Goal: Task Accomplishment & Management: Use online tool/utility

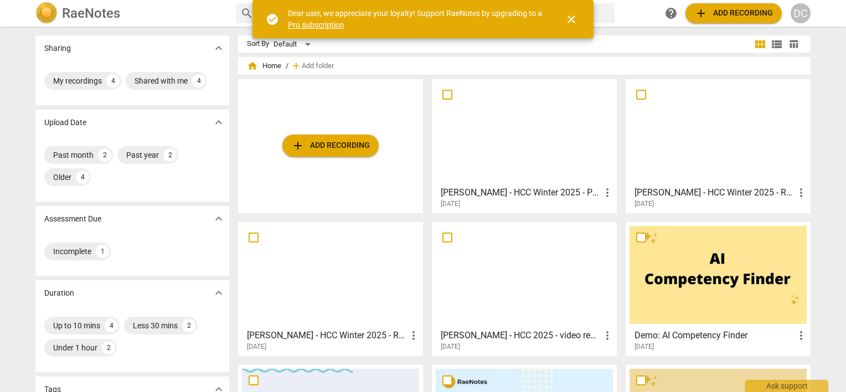
click at [327, 151] on span "add Add recording" at bounding box center [330, 145] width 79 height 13
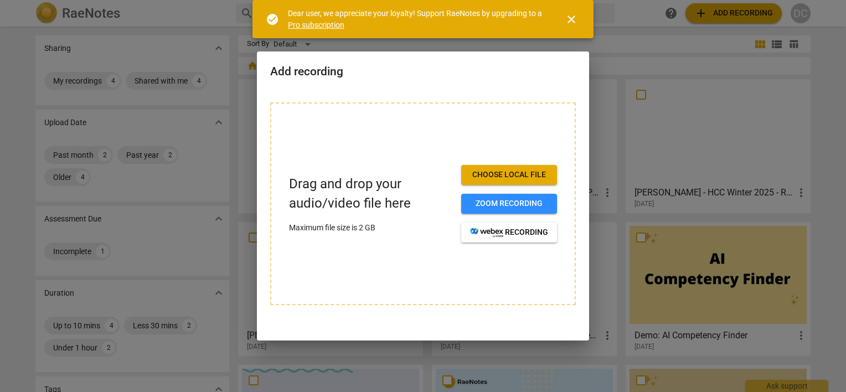
click at [546, 175] on span "Choose local file" at bounding box center [509, 174] width 78 height 11
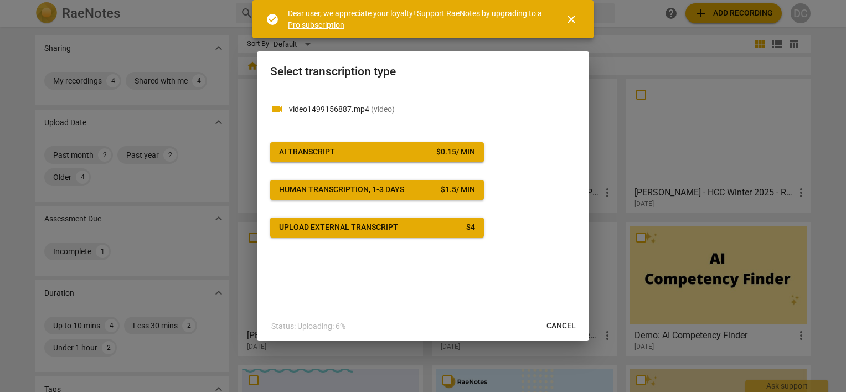
click at [447, 153] on div "$ 0.15 / min" at bounding box center [455, 152] width 39 height 11
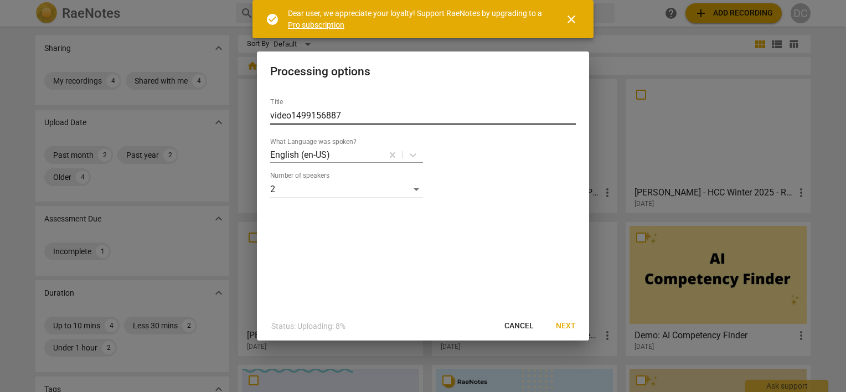
click at [301, 115] on input "video1499156887" at bounding box center [423, 116] width 306 height 18
click at [301, 113] on input "video1499156887" at bounding box center [423, 116] width 306 height 18
type input "[PERSON_NAME] - HCC Winter 2025 - Performance Evaluation_[DATE]_JS"
click at [562, 327] on span "Next" at bounding box center [566, 325] width 20 height 11
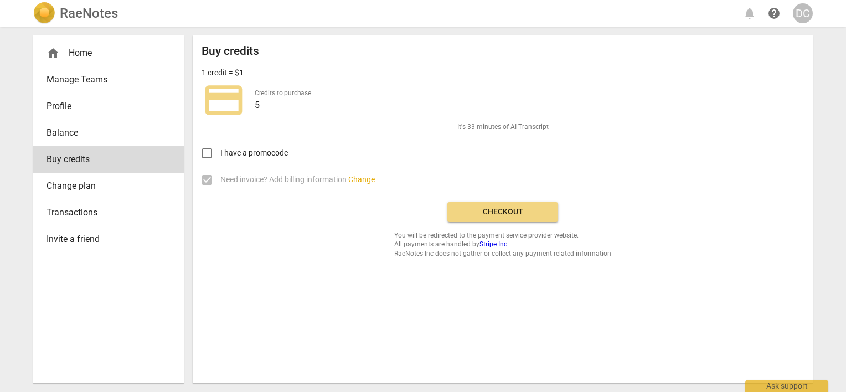
click at [485, 209] on span "Checkout" at bounding box center [502, 211] width 93 height 11
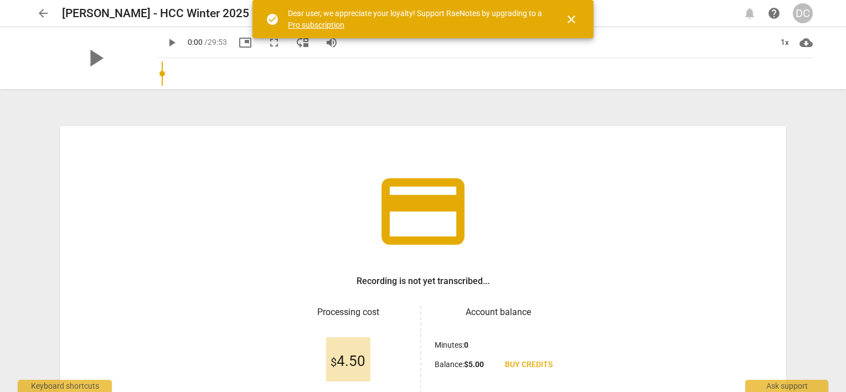
drag, startPoint x: 572, startPoint y: 17, endPoint x: 587, endPoint y: 80, distance: 64.2
click at [572, 17] on span "close" at bounding box center [571, 19] width 13 height 13
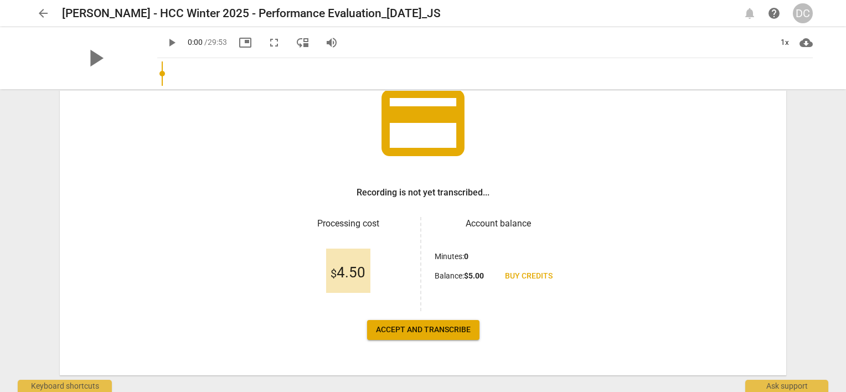
scroll to position [107, 0]
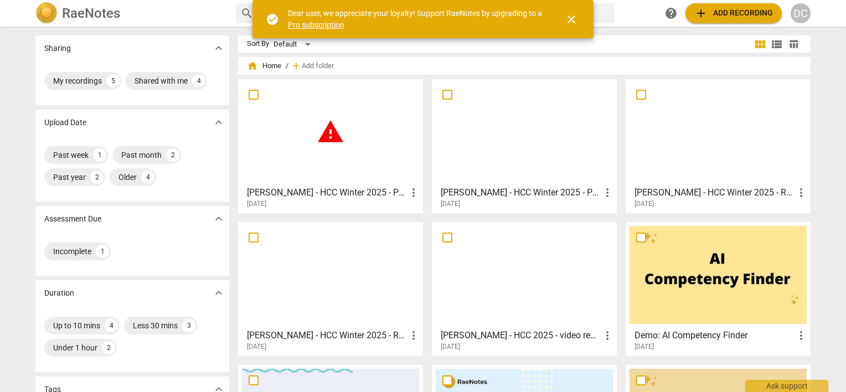
click at [413, 192] on span "more_vert" at bounding box center [413, 192] width 13 height 13
click at [493, 193] on div at bounding box center [423, 196] width 846 height 392
click at [493, 192] on h3 "[PERSON_NAME] - HCC Winter 2025 - Performance Evaluation_[DATE]_TL" at bounding box center [521, 192] width 160 height 13
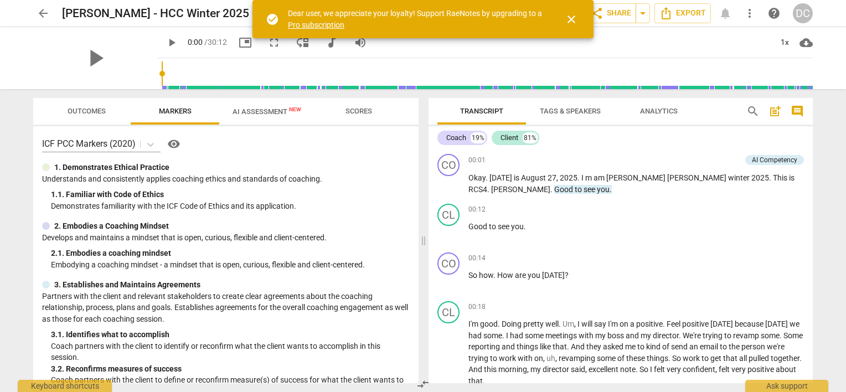
click at [575, 18] on span "close" at bounding box center [571, 19] width 13 height 13
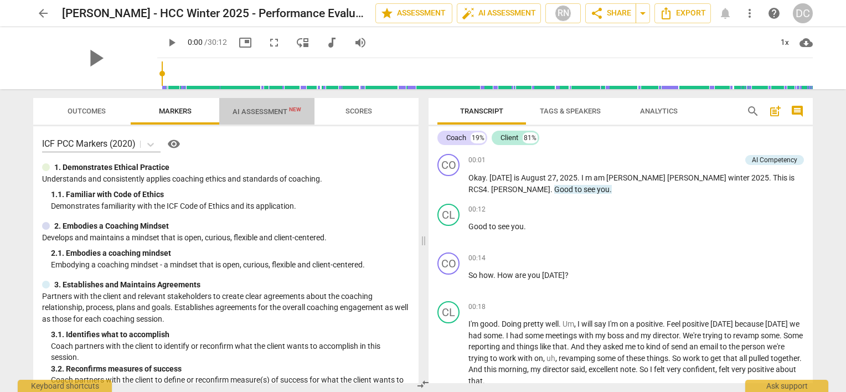
click at [267, 104] on span "AI Assessment New" at bounding box center [266, 111] width 95 height 17
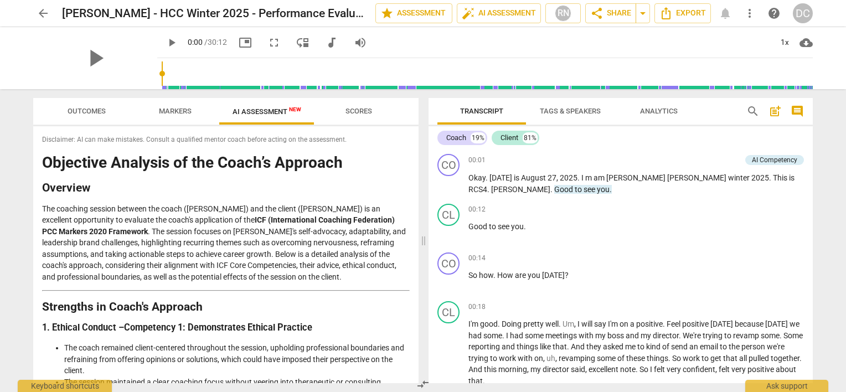
click at [352, 108] on span "Scores" at bounding box center [358, 111] width 27 height 8
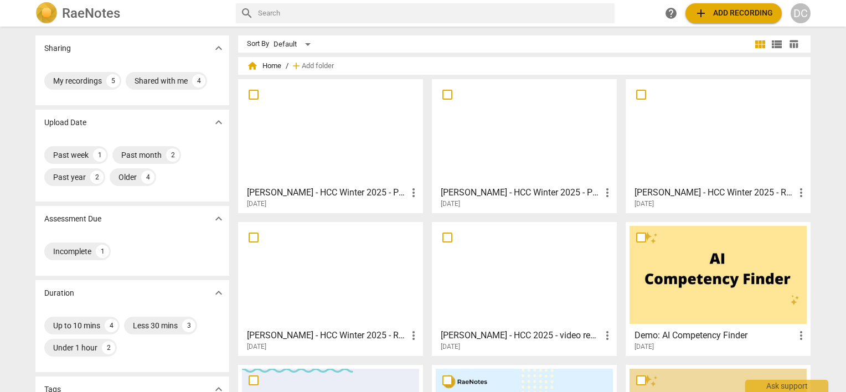
click at [339, 196] on h3 "[PERSON_NAME] - HCC Winter 2025 - Performance Evaluation_[DATE]_JS" at bounding box center [327, 192] width 160 height 13
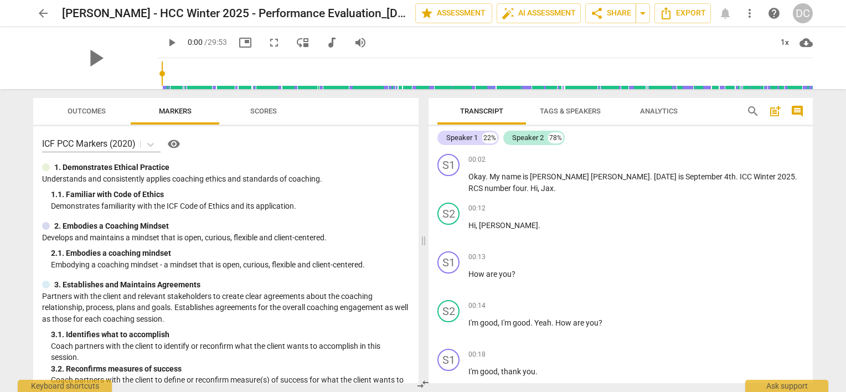
click at [576, 109] on span "Tags & Speakers" at bounding box center [570, 111] width 61 height 8
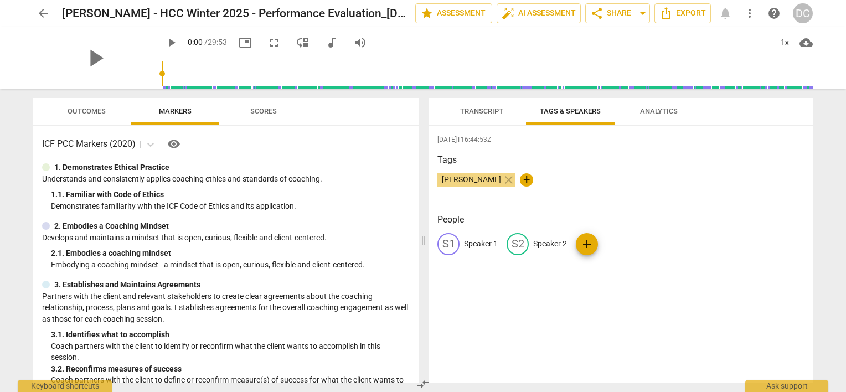
click at [483, 111] on span "Transcript" at bounding box center [481, 111] width 43 height 8
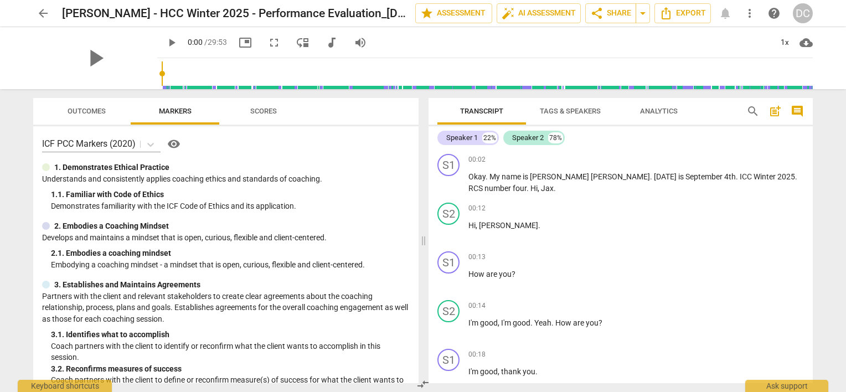
click at [553, 115] on span "Tags & Speakers" at bounding box center [569, 111] width 87 height 15
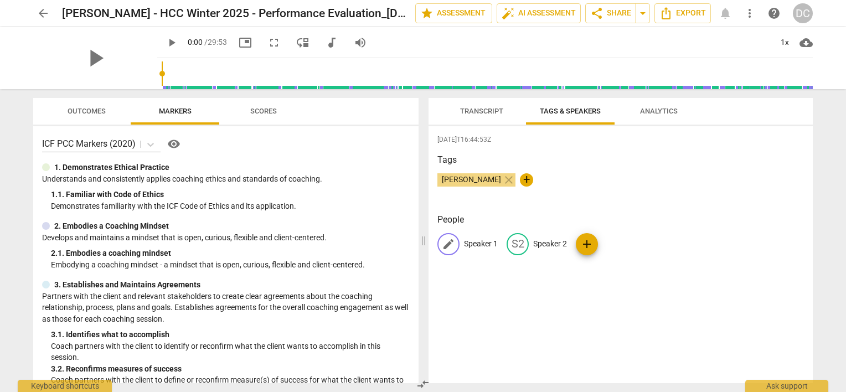
click at [470, 244] on p "Speaker 1" at bounding box center [481, 244] width 34 height 12
type input "Coach"
click at [615, 241] on p "Speaker 2" at bounding box center [622, 244] width 34 height 12
type input "Client"
click at [579, 175] on div "[PERSON_NAME] close +" at bounding box center [620, 184] width 366 height 22
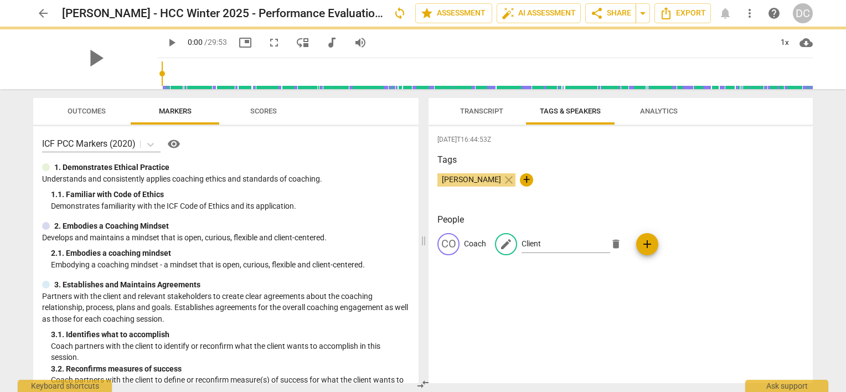
click at [653, 108] on span "Analytics" at bounding box center [659, 111] width 38 height 8
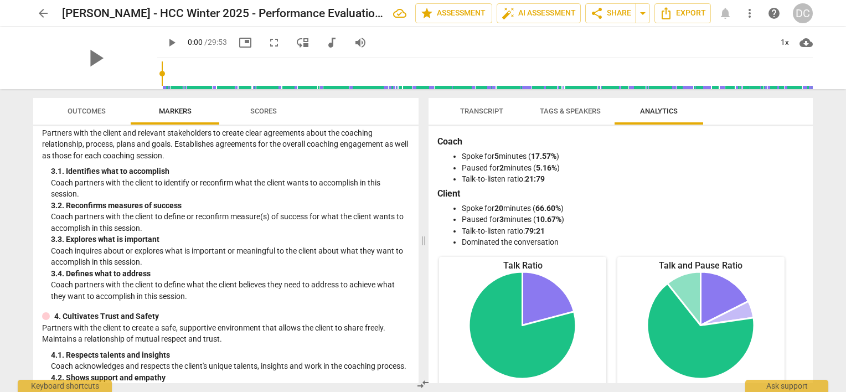
scroll to position [166, 0]
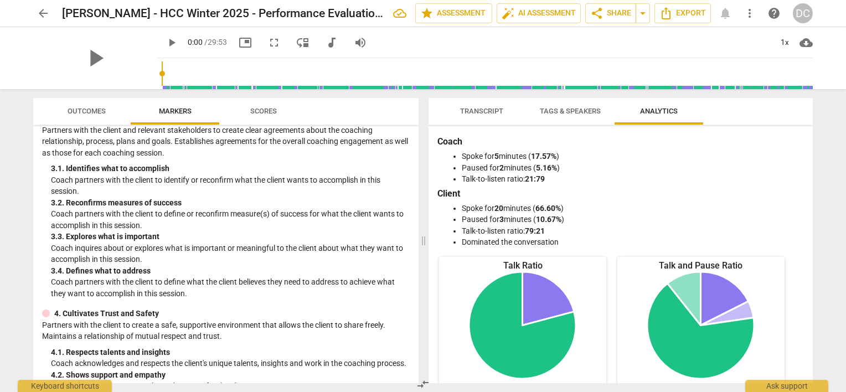
click at [79, 111] on span "Outcomes" at bounding box center [87, 111] width 38 height 8
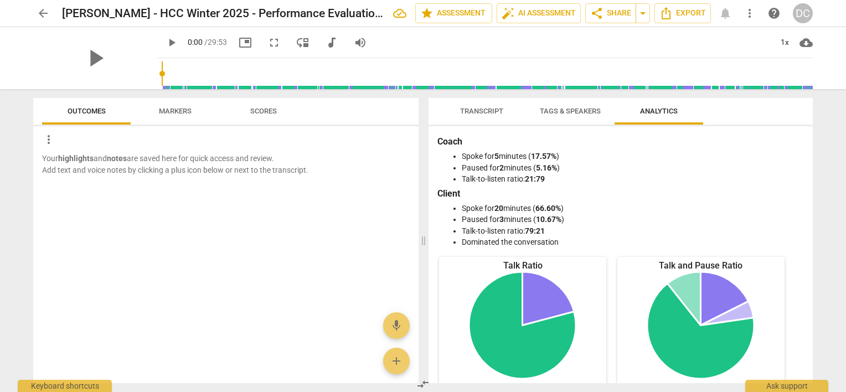
click at [195, 113] on span "Markers" at bounding box center [175, 111] width 59 height 15
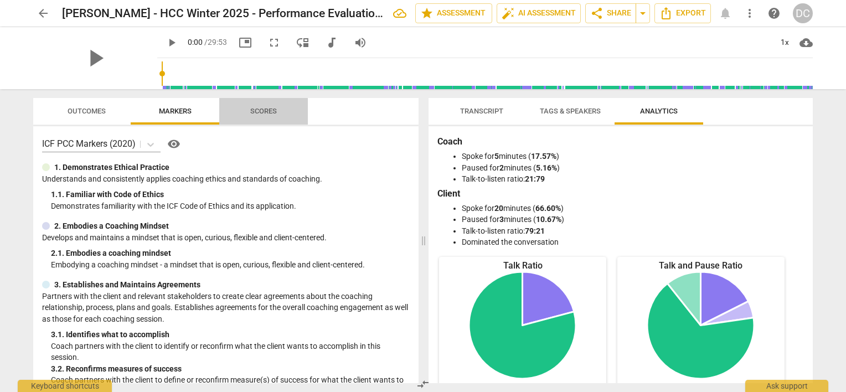
click at [247, 113] on span "Scores" at bounding box center [263, 111] width 53 height 15
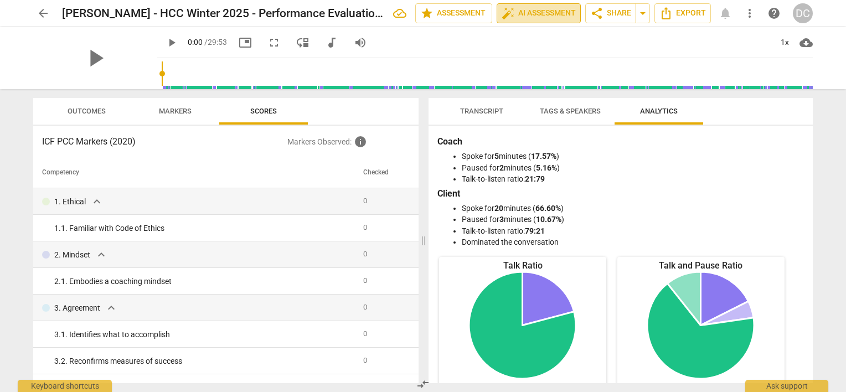
click at [529, 14] on span "auto_fix_high AI Assessment" at bounding box center [538, 13] width 74 height 13
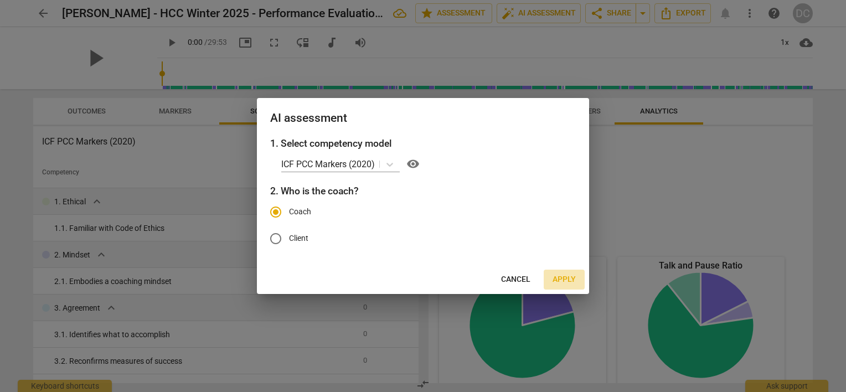
click at [566, 278] on span "Apply" at bounding box center [563, 279] width 23 height 11
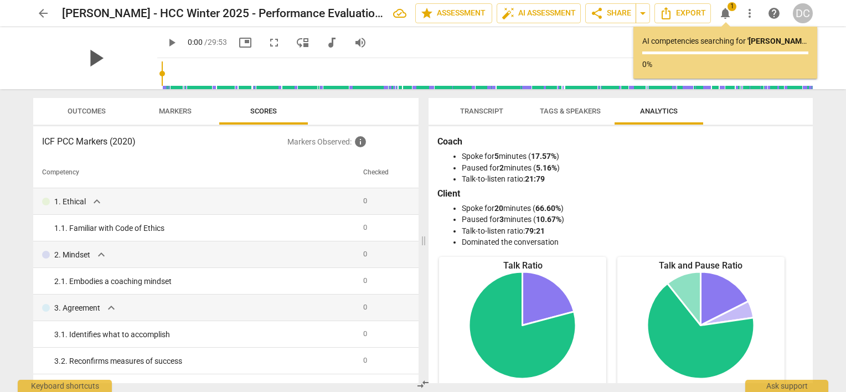
click at [89, 59] on span "play_arrow" at bounding box center [95, 58] width 29 height 29
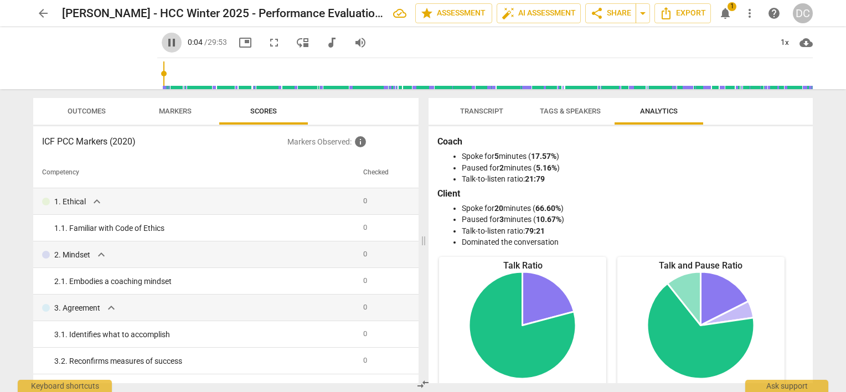
click at [165, 46] on span "pause" at bounding box center [171, 42] width 13 height 13
type input "5"
click at [545, 18] on span "auto_fix_high AI Assessment" at bounding box center [538, 13] width 74 height 13
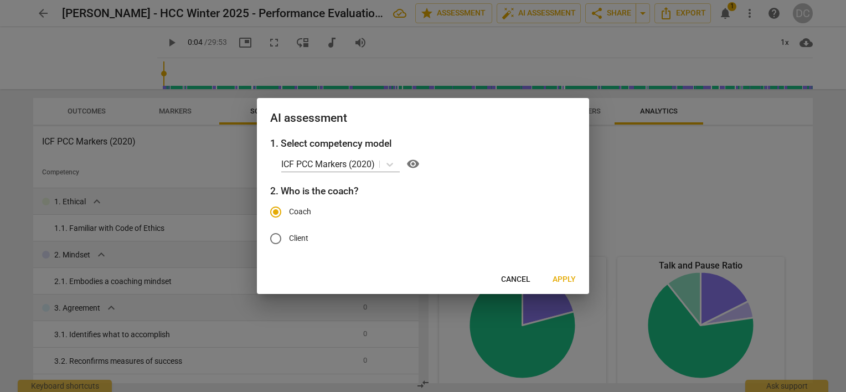
click at [569, 278] on span "Apply" at bounding box center [563, 279] width 23 height 11
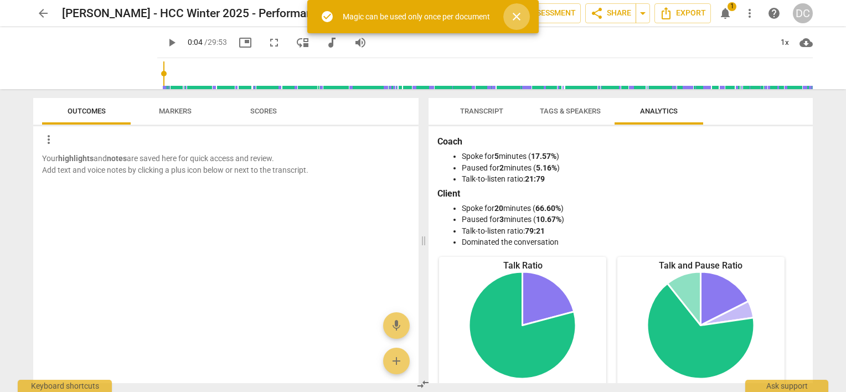
click at [516, 18] on span "close" at bounding box center [516, 16] width 13 height 13
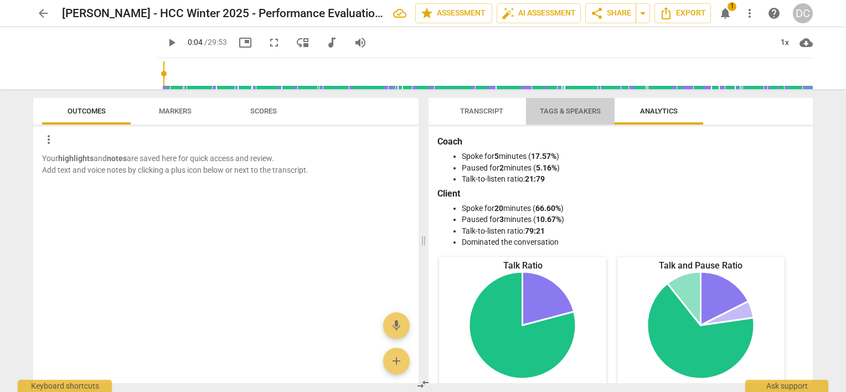
click at [580, 111] on span "Tags & Speakers" at bounding box center [570, 111] width 61 height 8
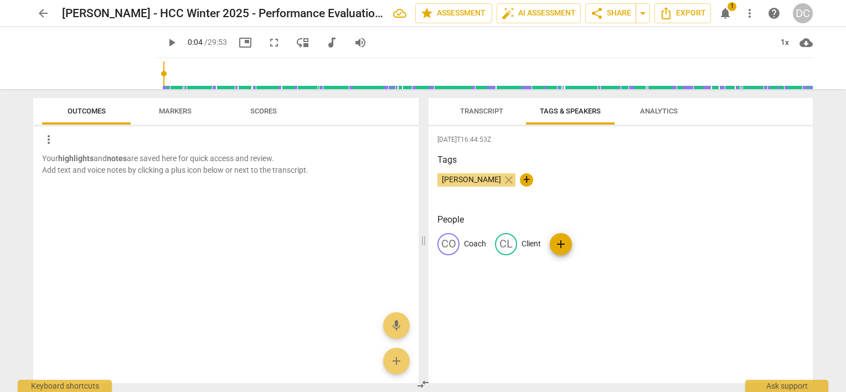
click at [496, 107] on span "Transcript" at bounding box center [481, 111] width 43 height 8
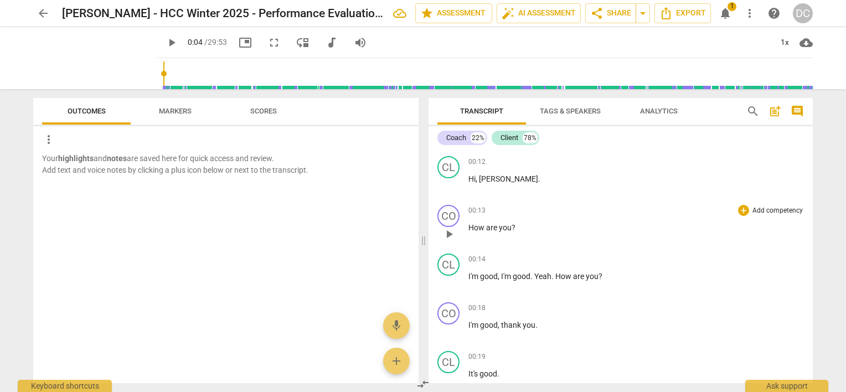
scroll to position [0, 0]
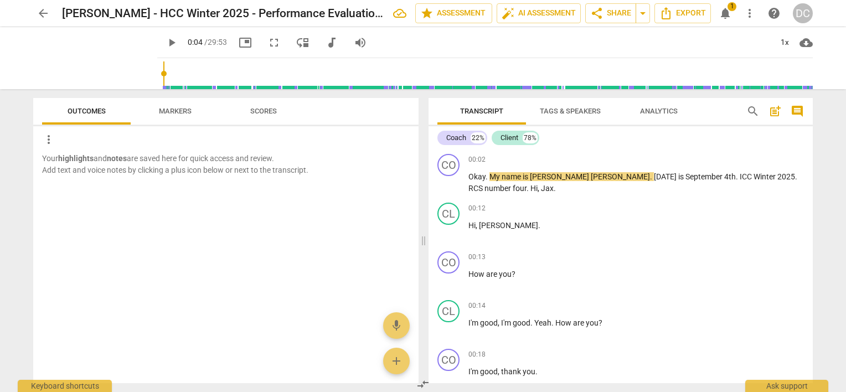
click at [164, 111] on span "Markers" at bounding box center [175, 111] width 33 height 8
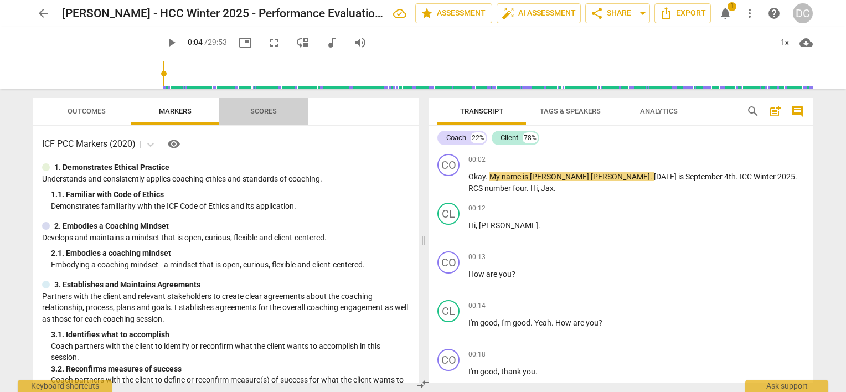
click at [263, 112] on span "Scores" at bounding box center [263, 111] width 27 height 8
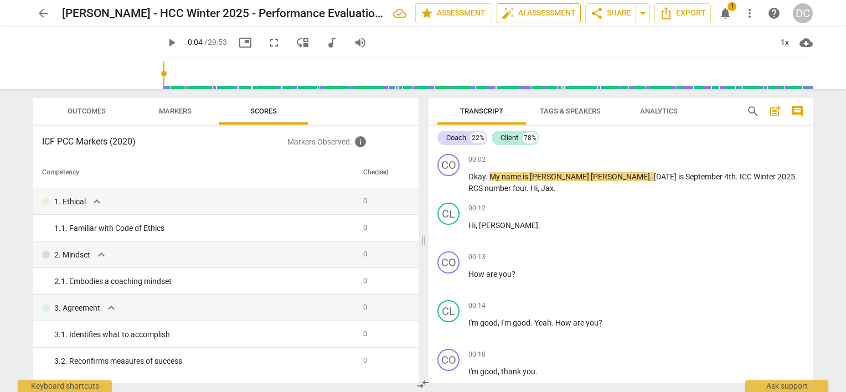
click at [544, 11] on span "auto_fix_high AI Assessment" at bounding box center [538, 13] width 74 height 13
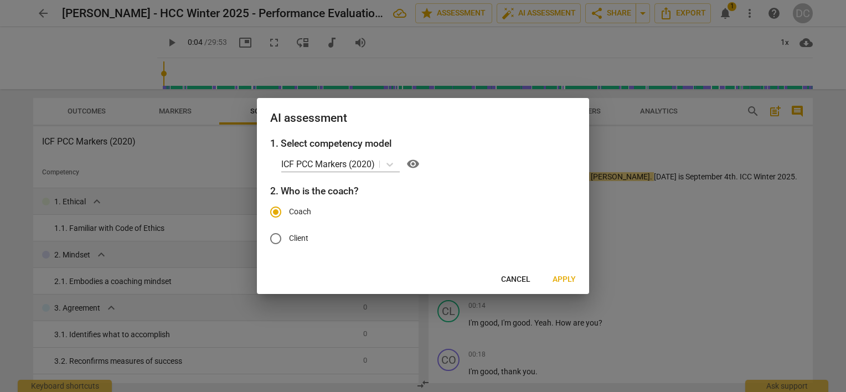
click at [573, 280] on span "Apply" at bounding box center [563, 279] width 23 height 11
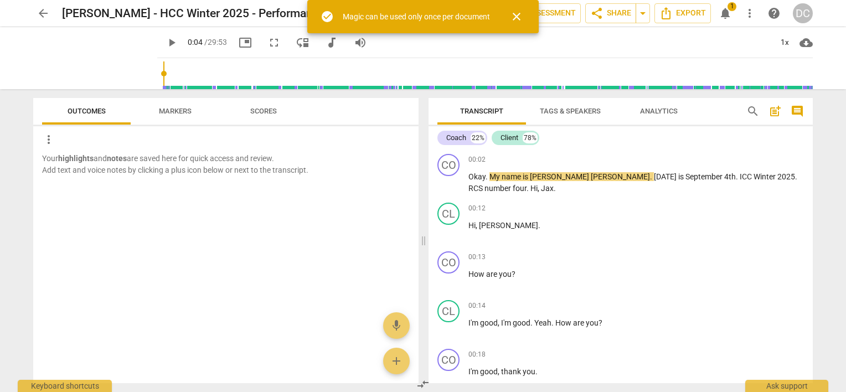
click at [515, 20] on span "close" at bounding box center [516, 16] width 13 height 13
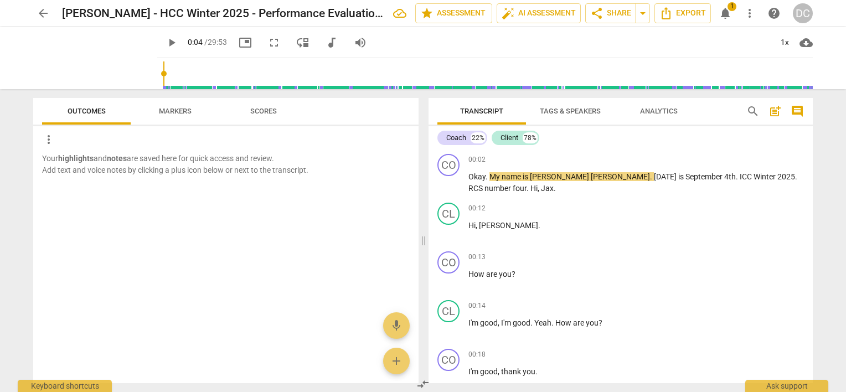
click at [40, 15] on span "arrow_back" at bounding box center [43, 13] width 13 height 13
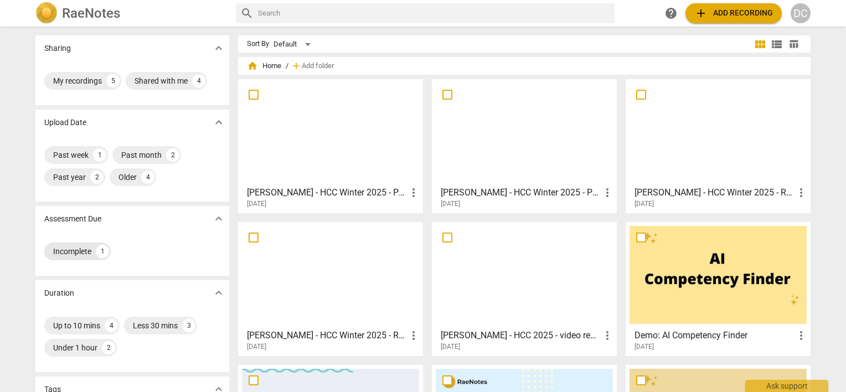
click at [90, 252] on div "Incomplete 1" at bounding box center [77, 251] width 66 height 18
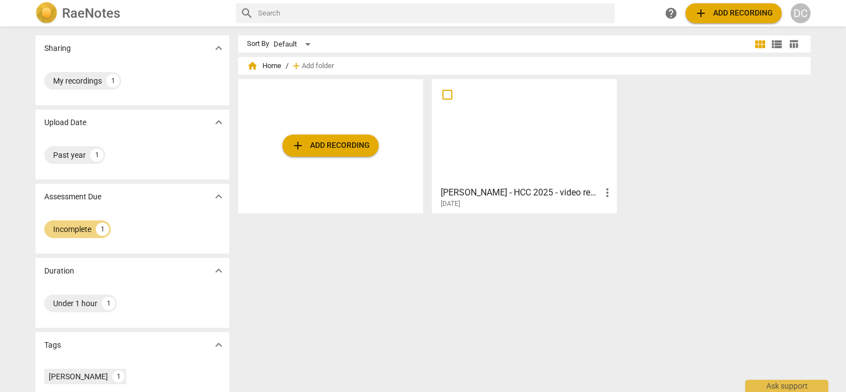
click at [103, 19] on h2 "RaeNotes" at bounding box center [91, 13] width 58 height 15
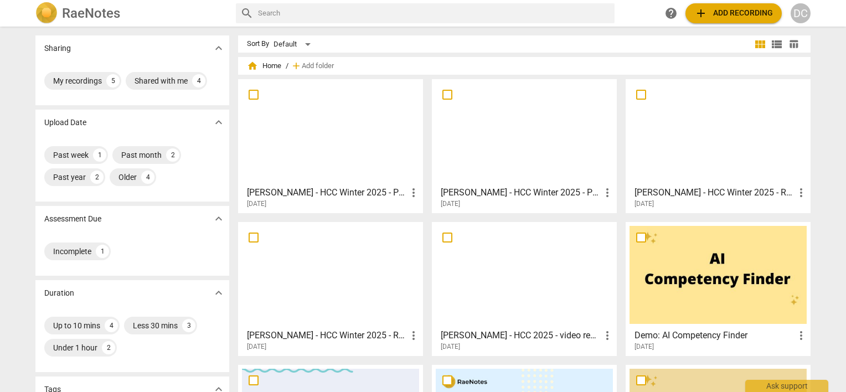
click at [299, 205] on div "[DATE]" at bounding box center [333, 203] width 173 height 9
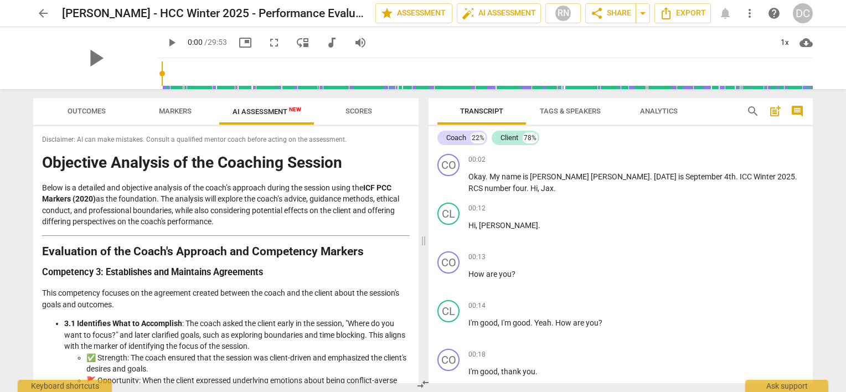
click at [270, 110] on span "AI Assessment New" at bounding box center [266, 111] width 69 height 8
click at [84, 114] on span "Outcomes" at bounding box center [87, 111] width 38 height 8
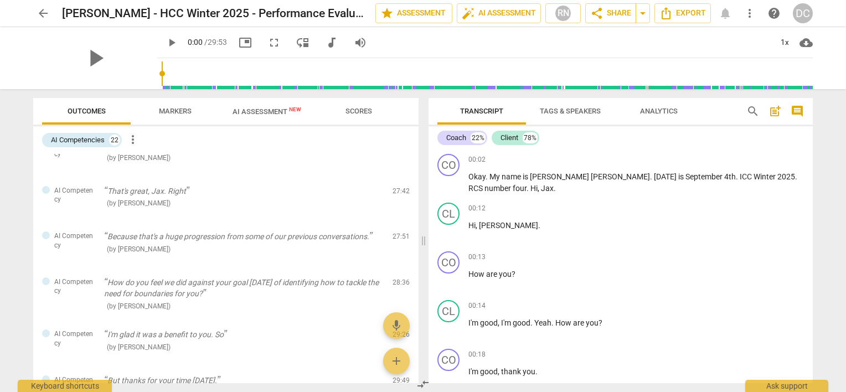
scroll to position [775, 0]
click at [268, 108] on span "AI Assessment New" at bounding box center [266, 111] width 69 height 8
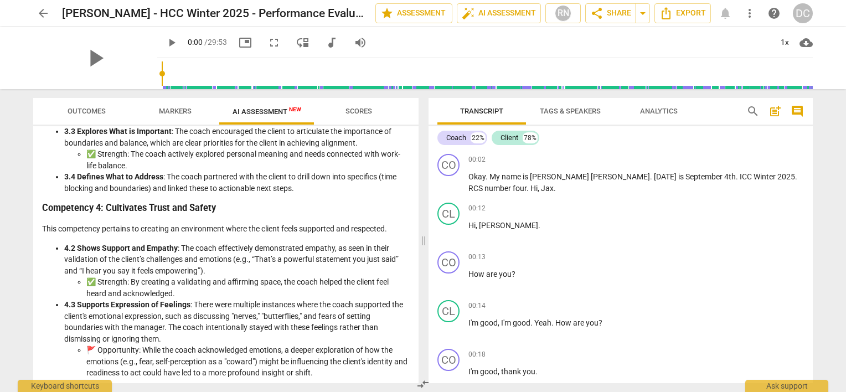
scroll to position [0, 0]
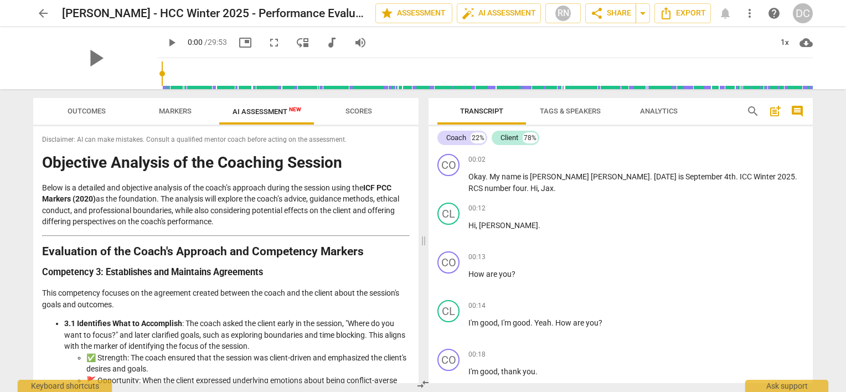
click at [106, 116] on span "Outcomes" at bounding box center [86, 111] width 65 height 15
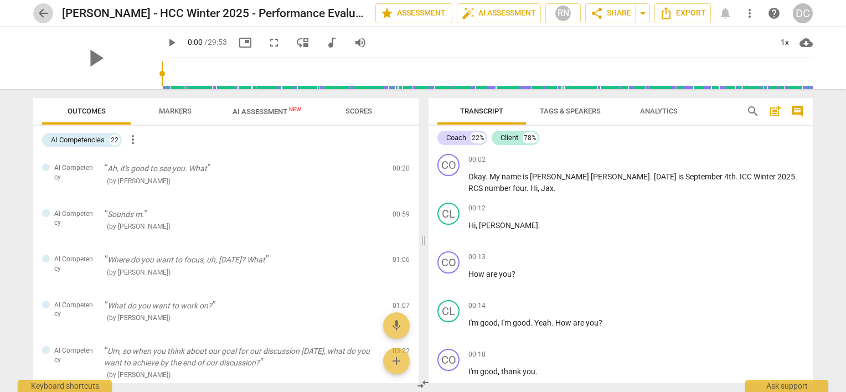
click at [39, 8] on span "arrow_back" at bounding box center [43, 13] width 13 height 13
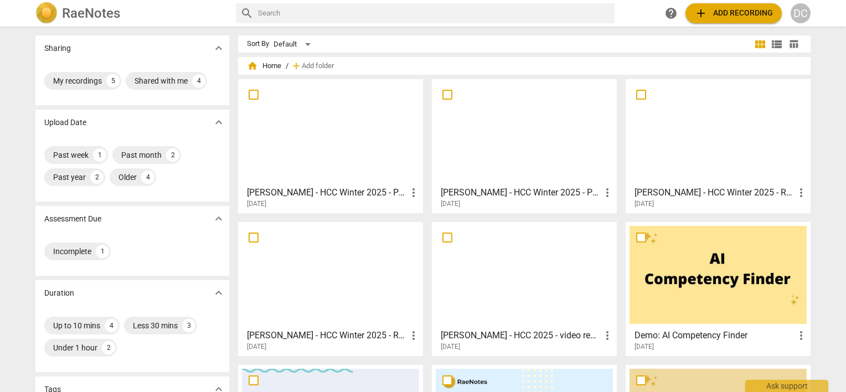
click at [463, 173] on div at bounding box center [524, 132] width 177 height 98
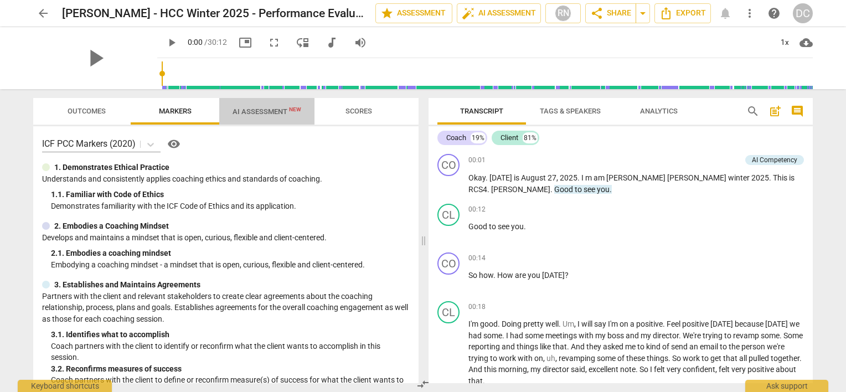
click at [249, 115] on span "AI Assessment New" at bounding box center [266, 111] width 69 height 8
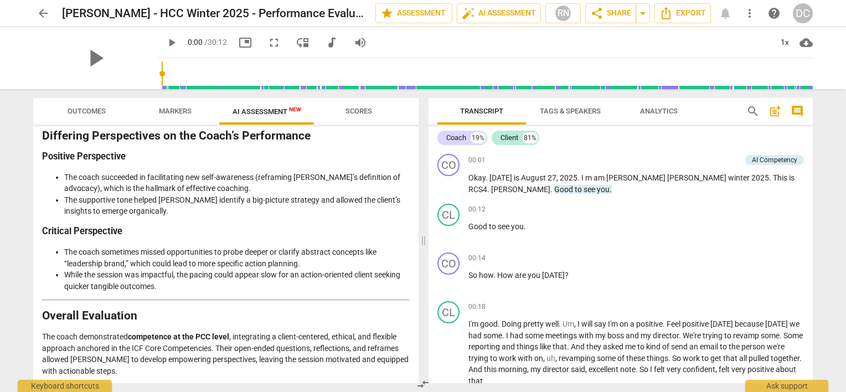
scroll to position [1716, 0]
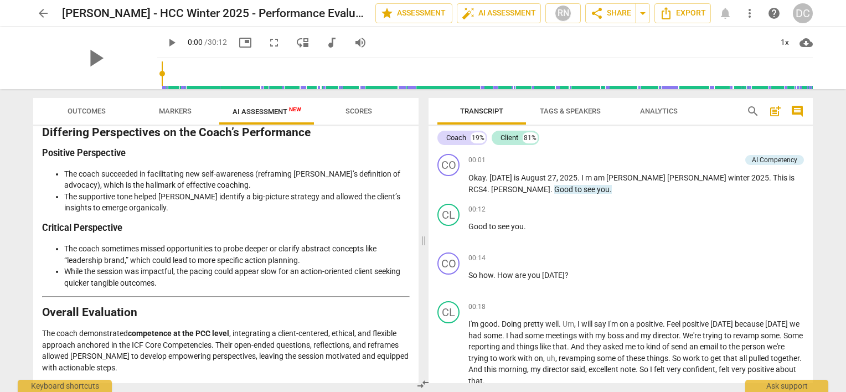
click at [646, 111] on span "Analytics" at bounding box center [659, 111] width 38 height 8
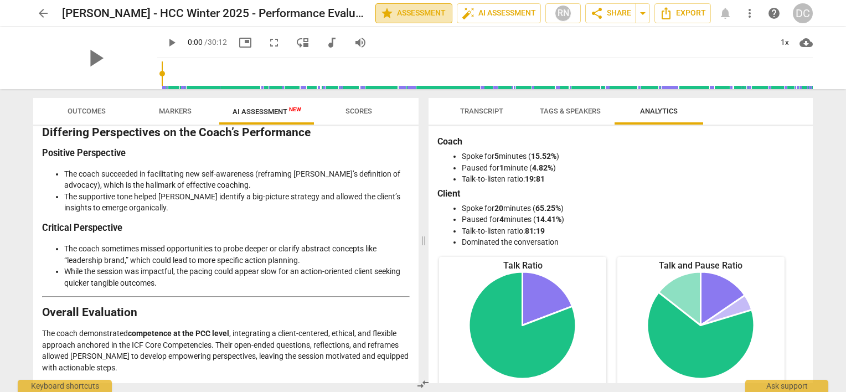
click at [423, 12] on span "star Assessment" at bounding box center [413, 13] width 67 height 13
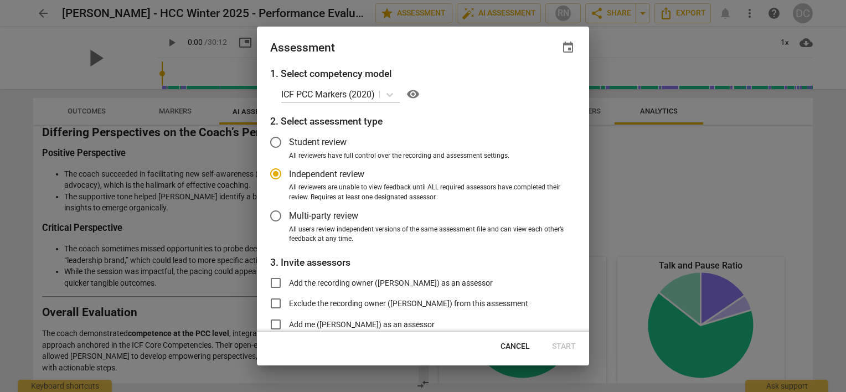
click at [509, 350] on span "Cancel" at bounding box center [514, 346] width 29 height 11
radio input "false"
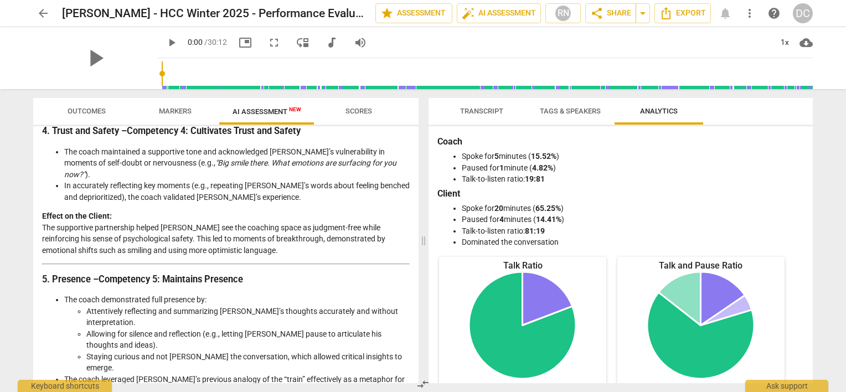
scroll to position [664, 0]
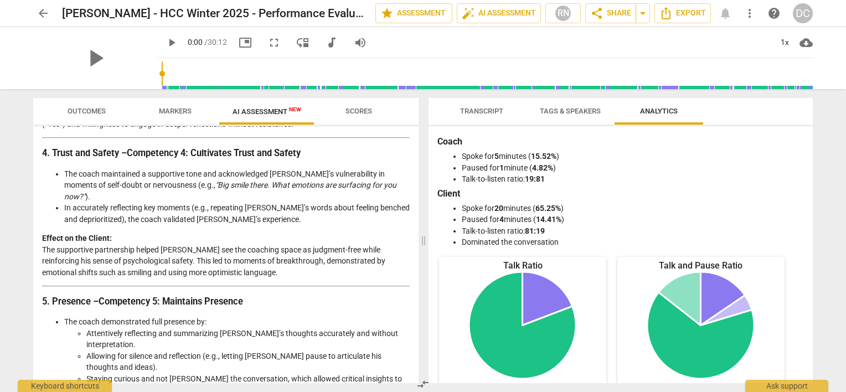
click at [48, 12] on span "arrow_back" at bounding box center [43, 13] width 13 height 13
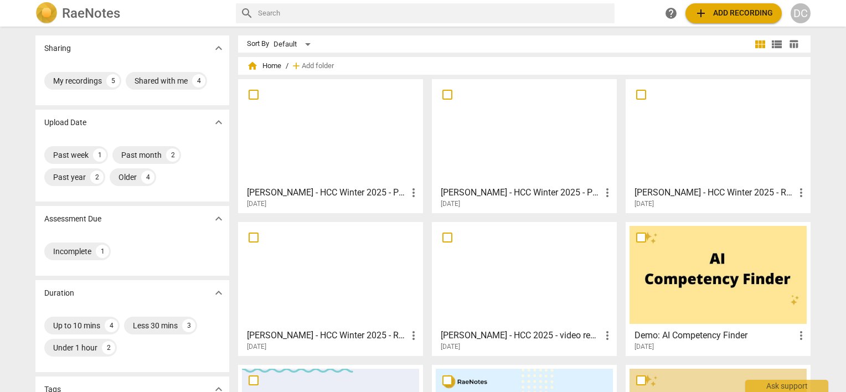
click at [502, 200] on div "[DATE]" at bounding box center [527, 203] width 173 height 9
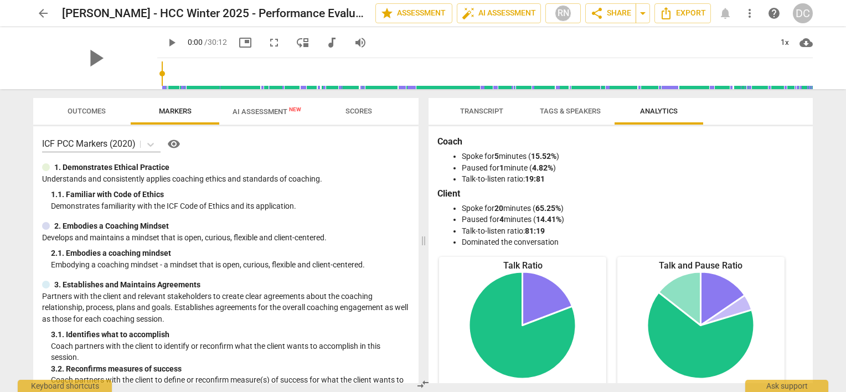
click at [91, 113] on span "Outcomes" at bounding box center [87, 111] width 38 height 8
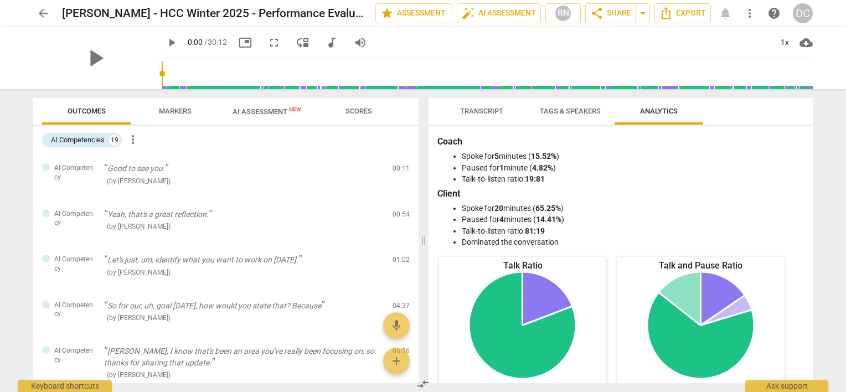
click at [274, 110] on span "AI Assessment New" at bounding box center [266, 111] width 69 height 8
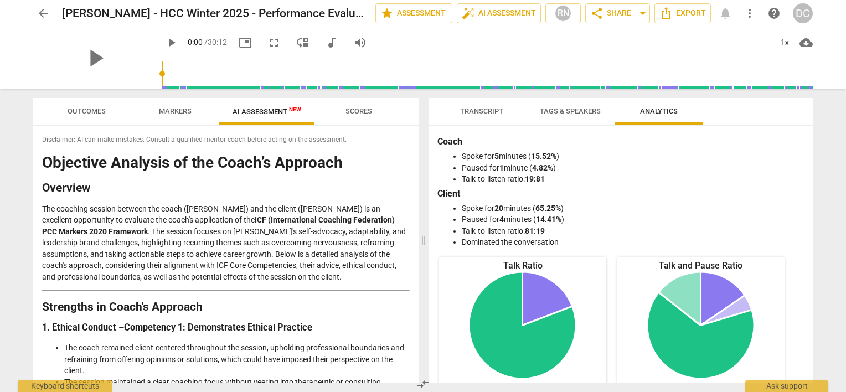
click at [38, 10] on span "arrow_back" at bounding box center [43, 13] width 13 height 13
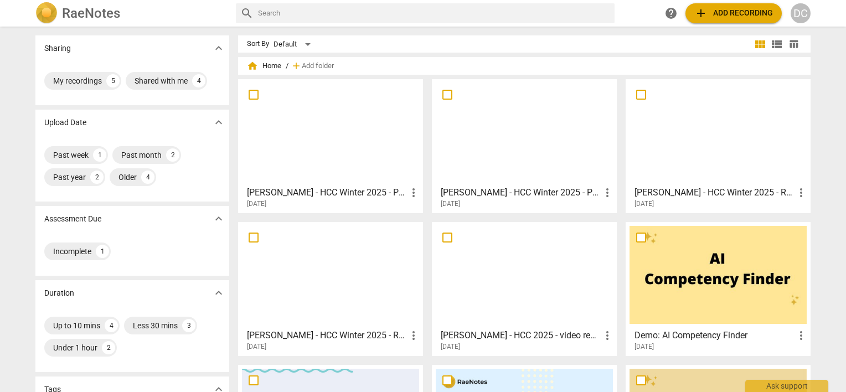
click at [482, 159] on div at bounding box center [524, 132] width 177 height 98
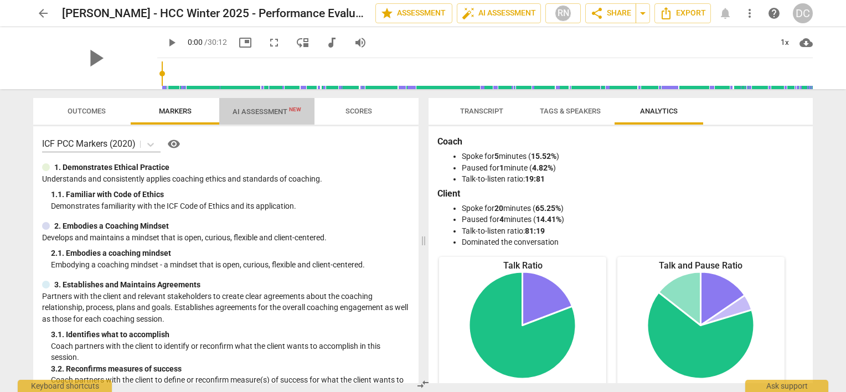
click at [260, 113] on span "AI Assessment New" at bounding box center [266, 111] width 69 height 8
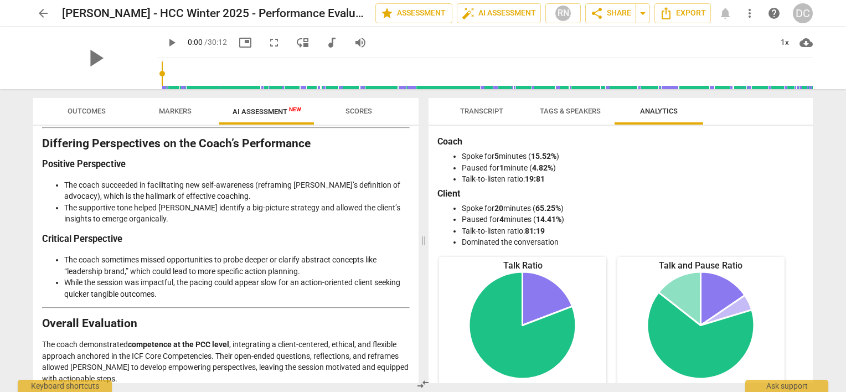
scroll to position [1716, 0]
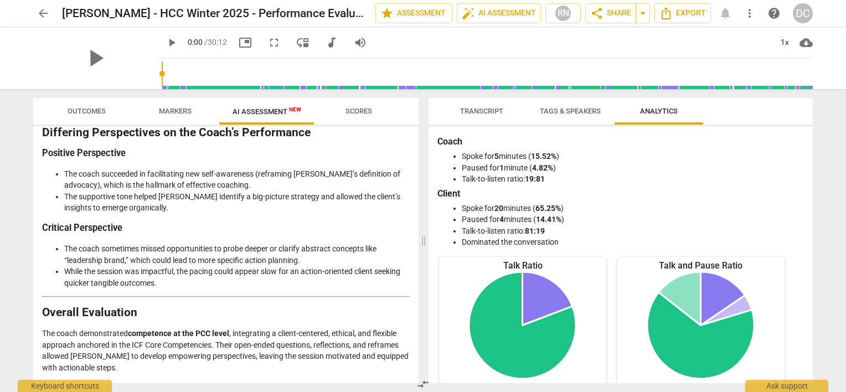
click at [40, 8] on span "arrow_back" at bounding box center [43, 13] width 13 height 13
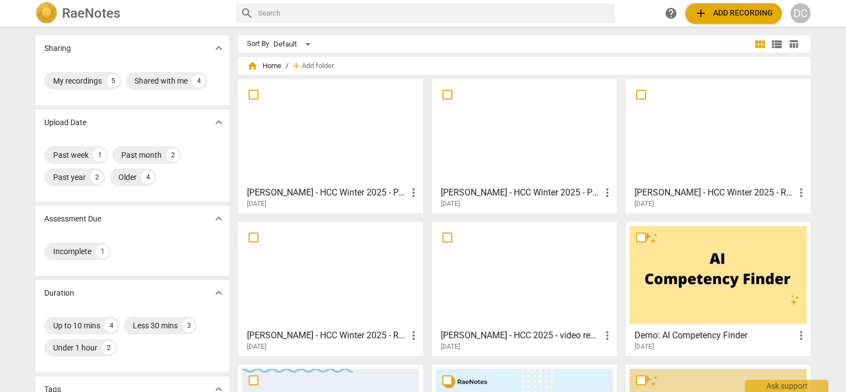
click at [354, 189] on h3 "[PERSON_NAME] - HCC Winter 2025 - Performance Evaluation_[DATE]_JS" at bounding box center [327, 192] width 160 height 13
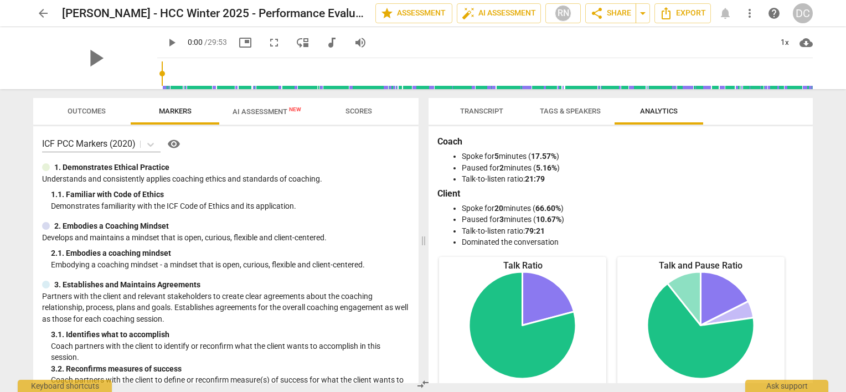
click at [267, 108] on span "AI Assessment New" at bounding box center [266, 111] width 69 height 8
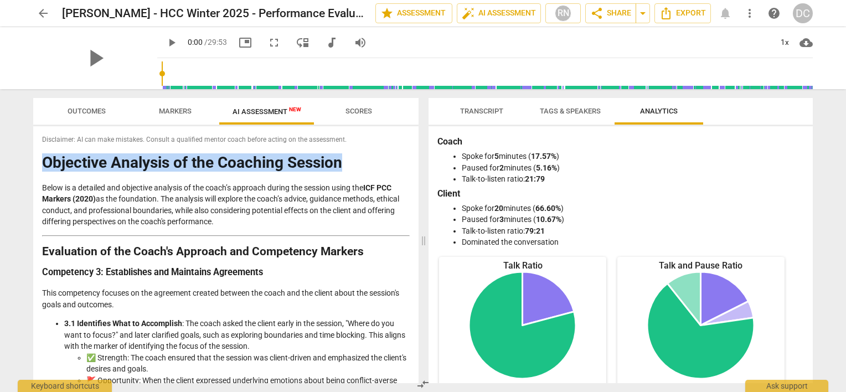
drag, startPoint x: 414, startPoint y: 144, endPoint x: 414, endPoint y: 150, distance: 6.1
click at [414, 150] on div "Disclaimer: AI can make mistakes. Consult a qualified mentor coach before actin…" at bounding box center [225, 254] width 385 height 257
drag, startPoint x: 414, startPoint y: 150, endPoint x: 385, endPoint y: 172, distance: 36.0
click at [385, 172] on h1 "Objective Analysis of the Coaching Session" at bounding box center [226, 162] width 368 height 17
click at [374, 159] on h1 "Objective Analysis of the Coaching Session" at bounding box center [226, 162] width 368 height 17
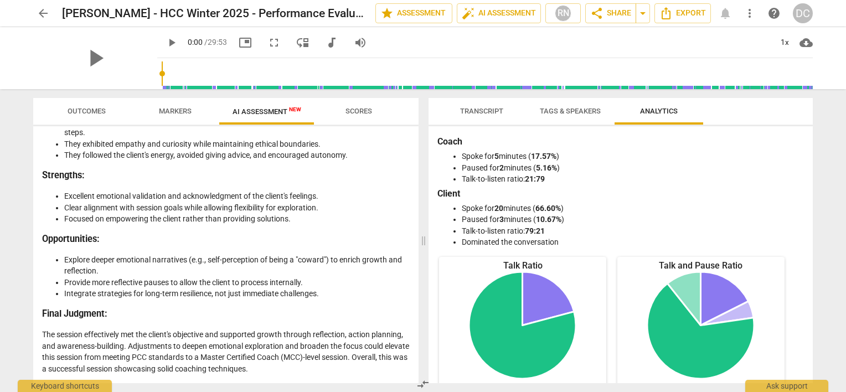
scroll to position [1717, 0]
click at [314, 372] on p "The session effectively met the client's objective and supported growth through…" at bounding box center [226, 351] width 368 height 45
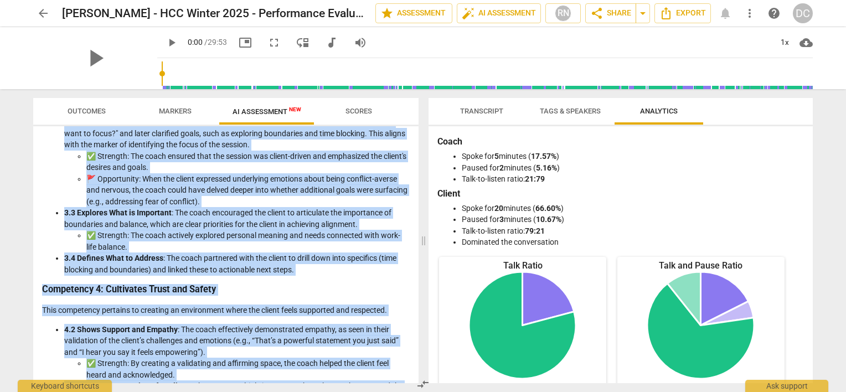
scroll to position [0, 0]
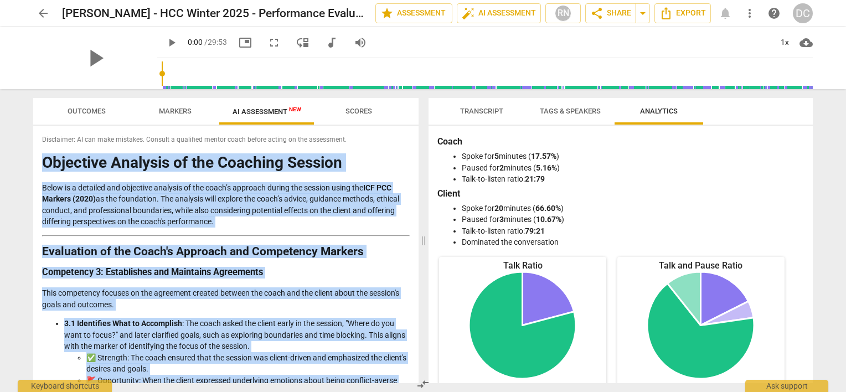
drag, startPoint x: 314, startPoint y: 370, endPoint x: 45, endPoint y: 154, distance: 345.3
drag, startPoint x: 45, startPoint y: 154, endPoint x: 71, endPoint y: 168, distance: 29.5
copy div "Loremipsu Dolorsit am con Adipisci Elitsed Doeiu te i utlabore etd magnaaliq en…"
click at [173, 110] on span "Markers" at bounding box center [175, 111] width 33 height 8
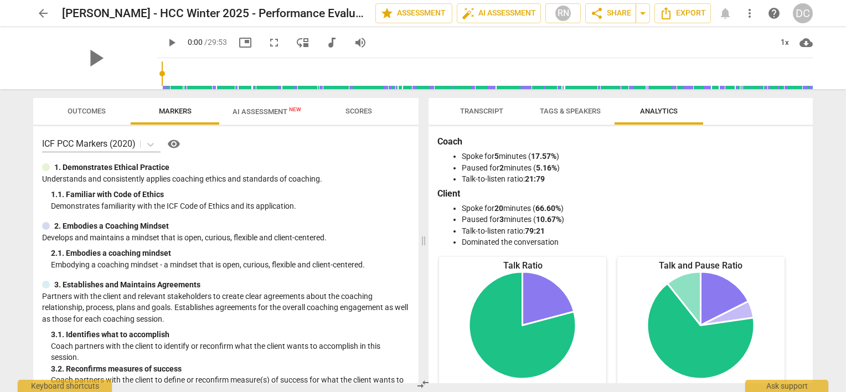
click at [478, 115] on span "Transcript" at bounding box center [482, 111] width 70 height 15
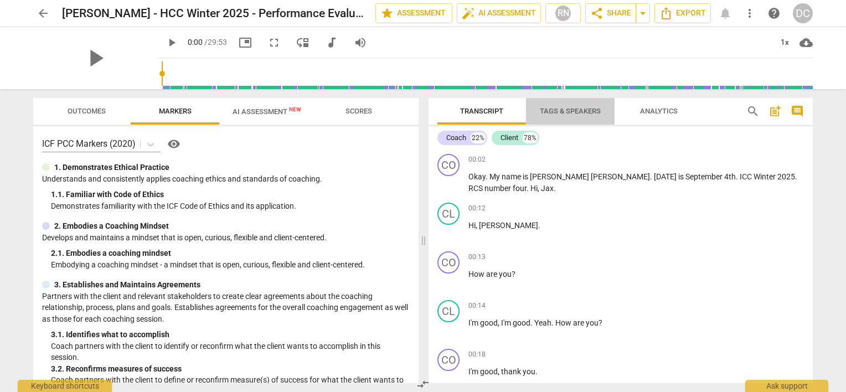
click at [565, 108] on span "Tags & Speakers" at bounding box center [570, 111] width 61 height 8
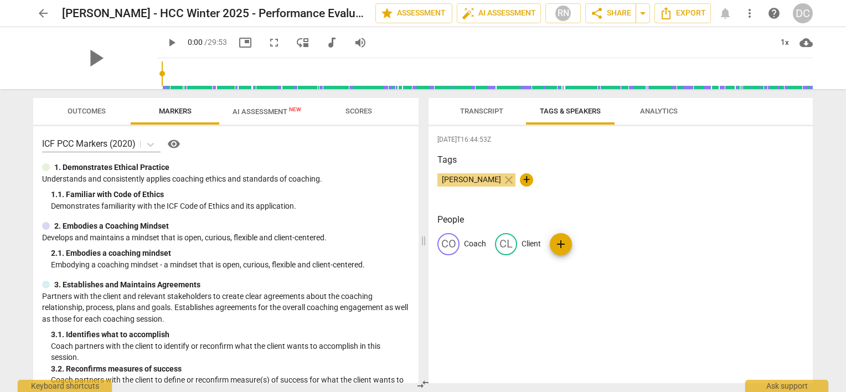
click at [271, 108] on span "AI Assessment New" at bounding box center [266, 111] width 69 height 8
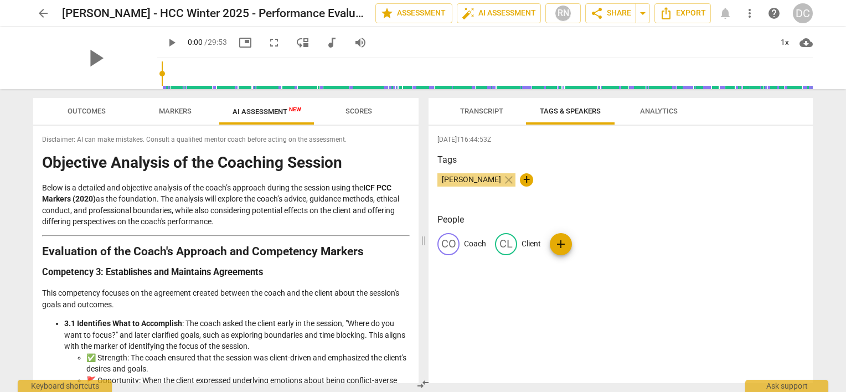
click at [472, 113] on span "Transcript" at bounding box center [481, 111] width 43 height 8
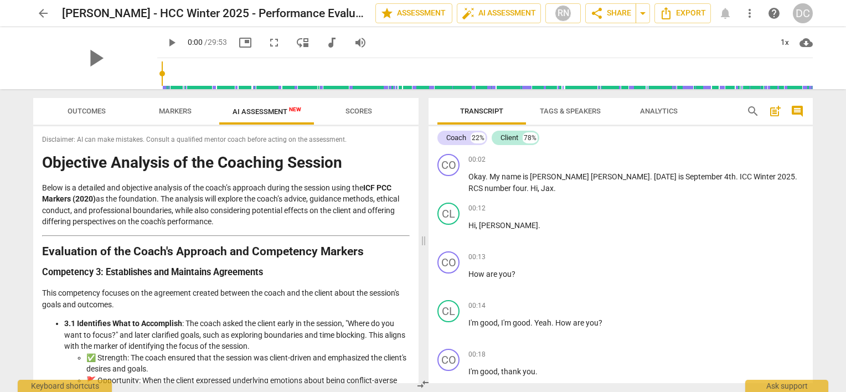
click at [100, 164] on h1 "Objective Analysis of the Coaching Session" at bounding box center [226, 162] width 368 height 17
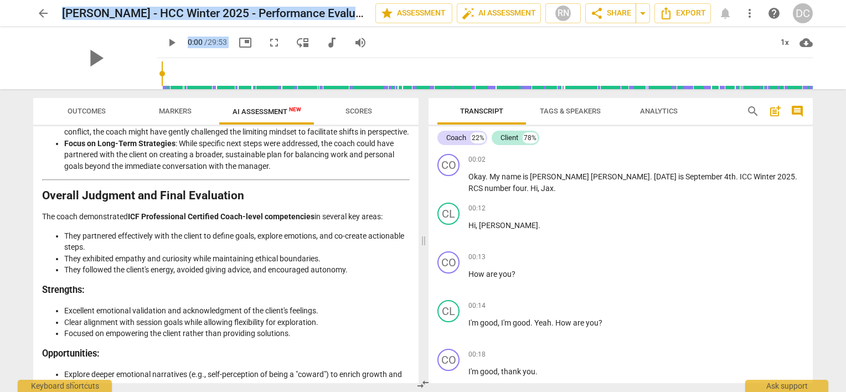
scroll to position [1717, 0]
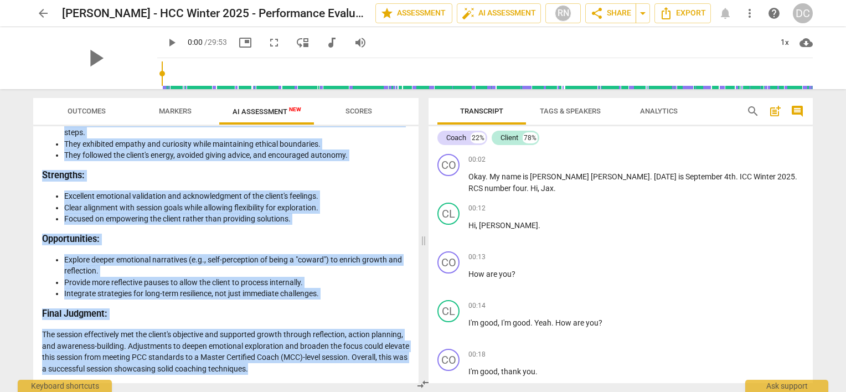
drag, startPoint x: 45, startPoint y: 165, endPoint x: 333, endPoint y: 384, distance: 361.4
click at [333, 384] on div "Outcomes Markers AI Assessment New Scores Disclaimer: AI can make mistakes. Con…" at bounding box center [223, 240] width 398 height 303
copy div "Loremipsu Dolorsit am con Adipisci Elitsed Doeiu te i utlabore etd magnaaliq en…"
click at [40, 12] on span "arrow_back" at bounding box center [43, 13] width 13 height 13
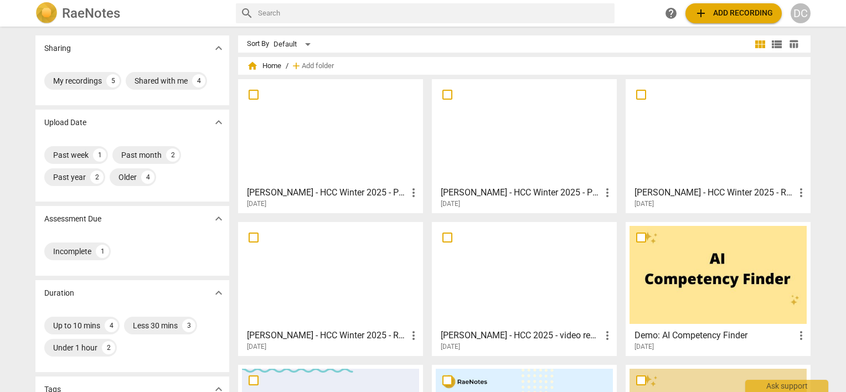
click at [482, 195] on h3 "[PERSON_NAME] - HCC Winter 2025 - Performance Evaluation_[DATE]_TL" at bounding box center [521, 192] width 160 height 13
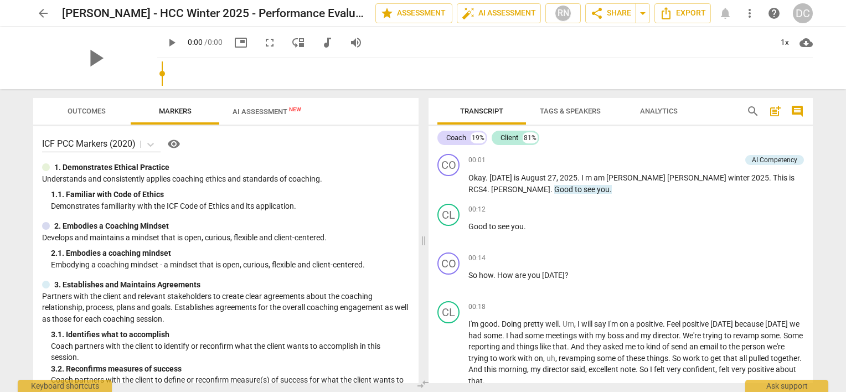
click at [203, 45] on span "0:00" at bounding box center [195, 42] width 15 height 9
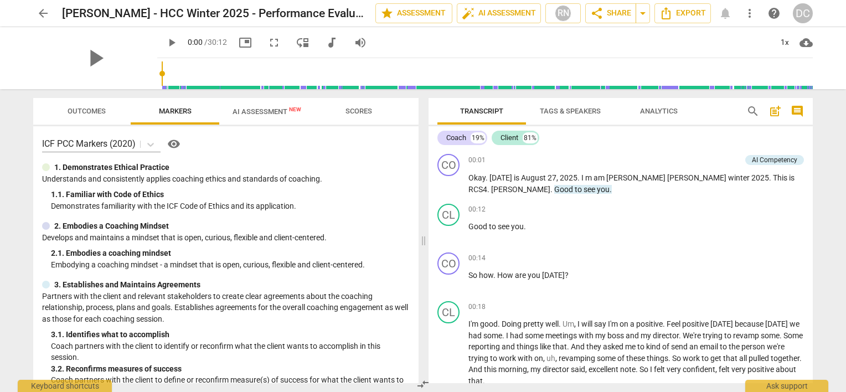
click at [266, 109] on span "AI Assessment New" at bounding box center [266, 111] width 69 height 8
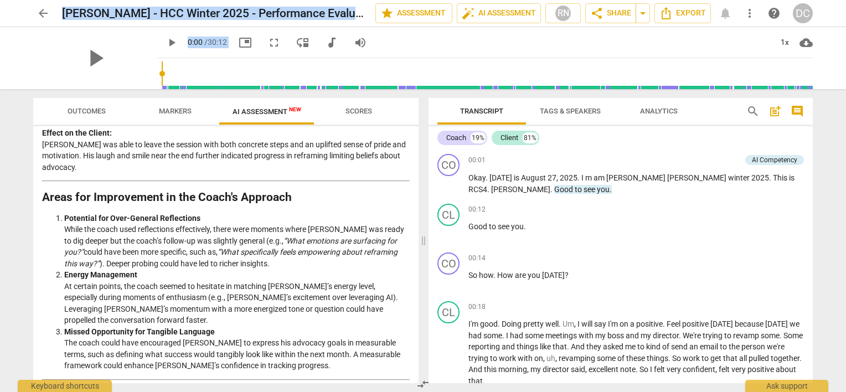
scroll to position [1716, 0]
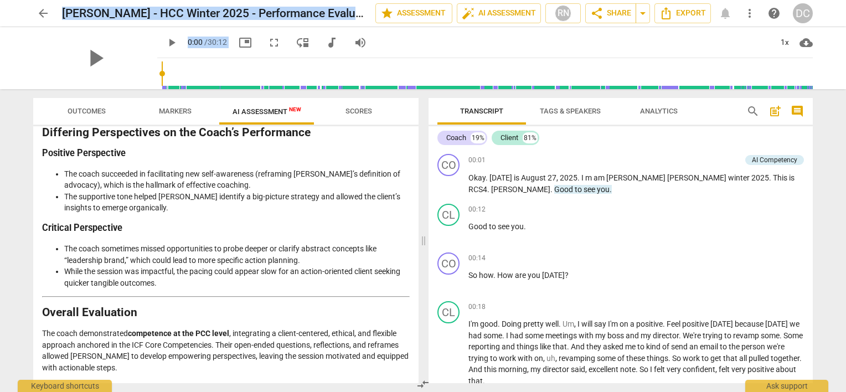
drag, startPoint x: 45, startPoint y: 161, endPoint x: 361, endPoint y: 381, distance: 384.5
click at [361, 381] on div "Disclaimer: AI can make mistakes. Consult a qualified mentor coach before actin…" at bounding box center [225, 254] width 385 height 257
copy div "Loremipsu Dolorsit am con Adipi’e Seddoeiu Temporin Utl etdolore magnaal enimad…"
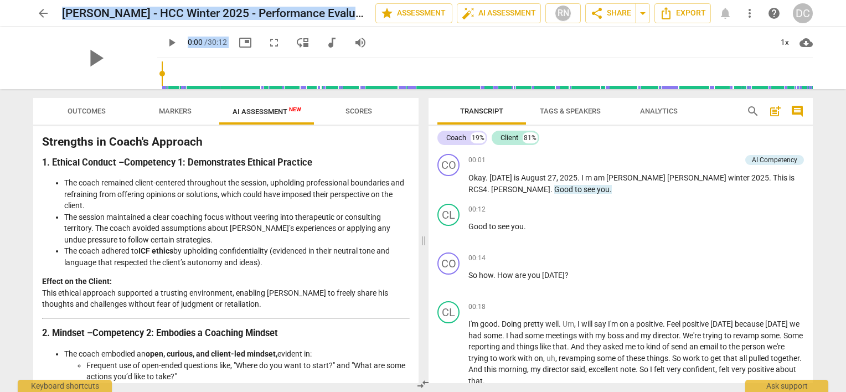
scroll to position [0, 0]
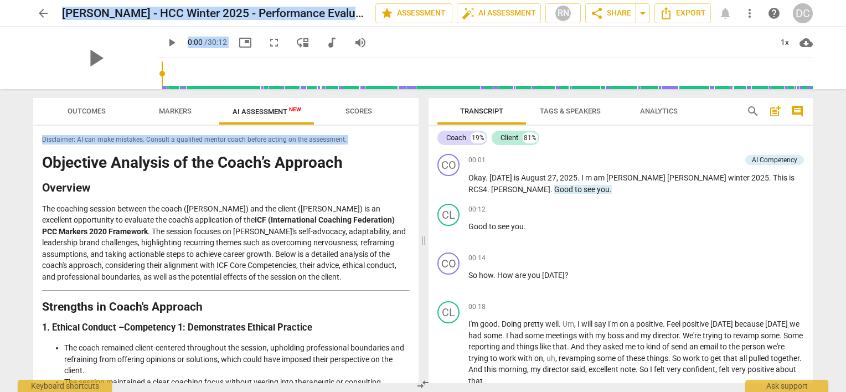
click at [179, 219] on p "The coaching session between the coach ([PERSON_NAME]) and the client ([PERSON_…" at bounding box center [226, 243] width 368 height 80
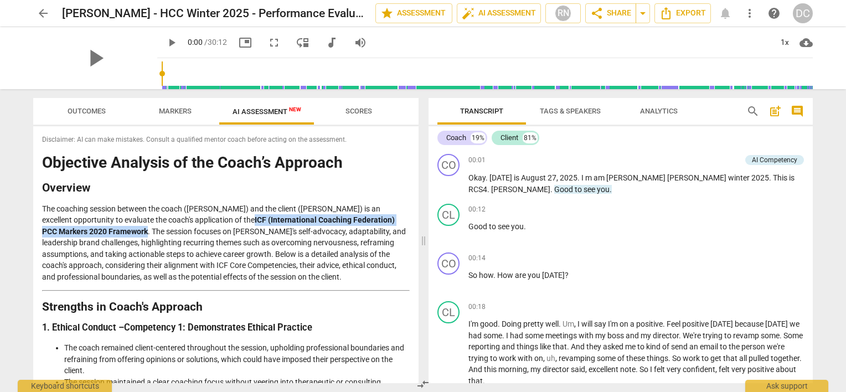
drag, startPoint x: 185, startPoint y: 222, endPoint x: 80, endPoint y: 232, distance: 105.1
click at [80, 232] on strong "ICF (International Coaching Federation) PCC Markers 2020 Framework" at bounding box center [218, 225] width 353 height 20
copy strong "ICF (International Coaching Federation) PCC Markers 2020 Framework"
click at [38, 14] on span "arrow_back" at bounding box center [43, 13] width 13 height 13
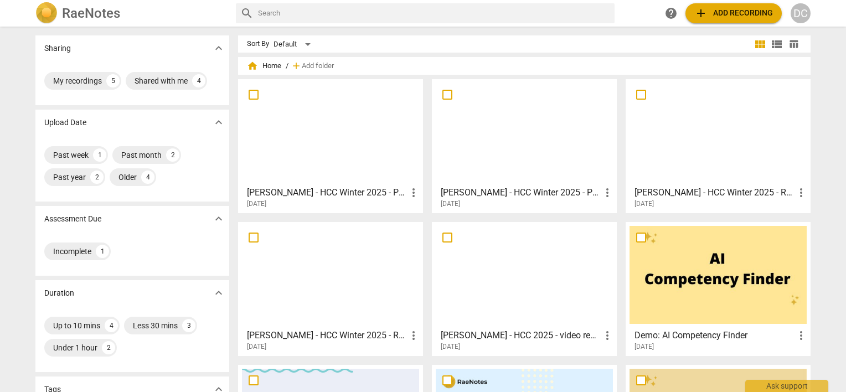
click at [607, 192] on span "more_vert" at bounding box center [607, 192] width 13 height 13
click at [545, 194] on div at bounding box center [423, 196] width 846 height 392
click at [545, 194] on h3 "[PERSON_NAME] - HCC Winter 2025 - Performance Evaluation_[DATE]_TL" at bounding box center [521, 192] width 160 height 13
click at [294, 212] on div "[PERSON_NAME] - HCC Winter 2025 - Performance Evaluation_[DATE]_JS more_vert [D…" at bounding box center [330, 146] width 185 height 134
click at [297, 201] on div "[DATE]" at bounding box center [333, 203] width 173 height 9
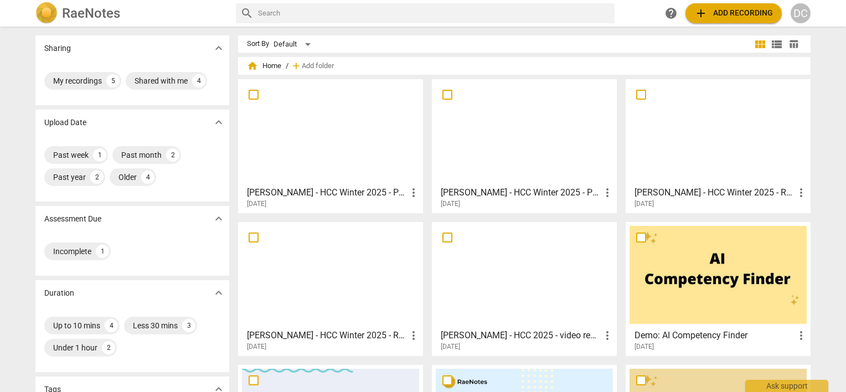
click at [383, 340] on h3 "[PERSON_NAME] - HCC Winter 2025 - RCS 2 of 3_6.5.2025" at bounding box center [327, 335] width 160 height 13
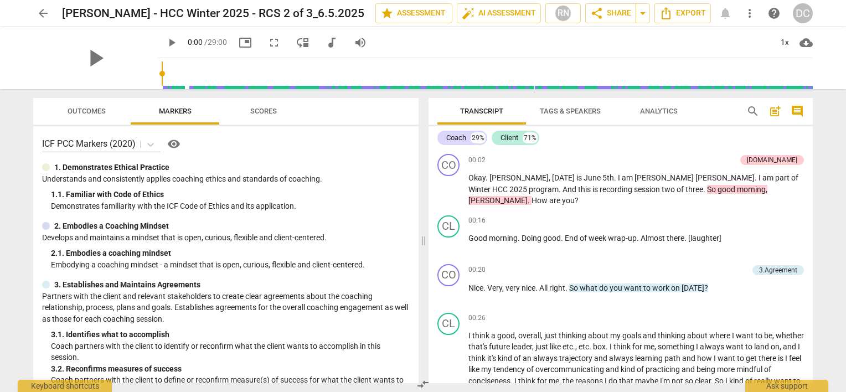
click at [644, 111] on span "Analytics" at bounding box center [659, 111] width 38 height 8
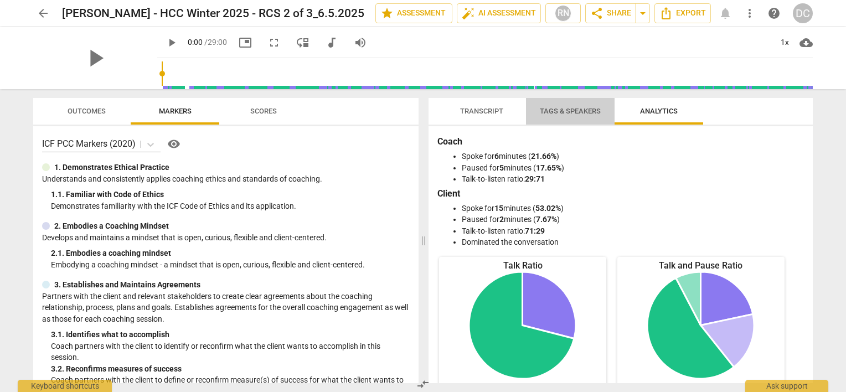
click at [564, 110] on span "Tags & Speakers" at bounding box center [570, 111] width 61 height 8
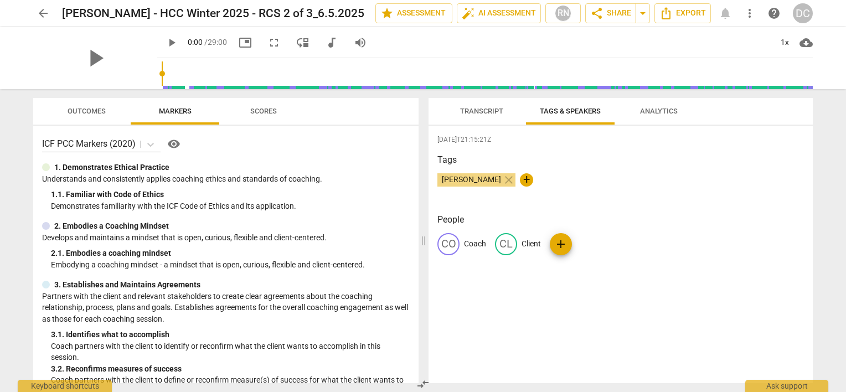
click at [494, 111] on span "Transcript" at bounding box center [481, 111] width 43 height 8
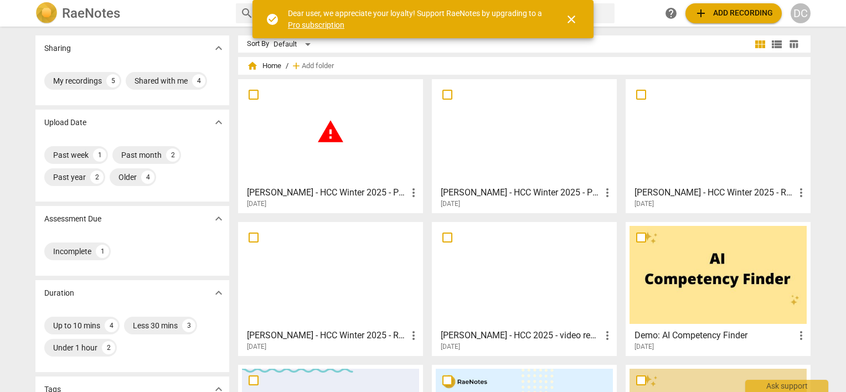
click at [412, 190] on span "more_vert" at bounding box center [413, 192] width 13 height 13
click at [378, 156] on div at bounding box center [423, 196] width 846 height 392
click at [334, 151] on div "warning" at bounding box center [330, 132] width 177 height 98
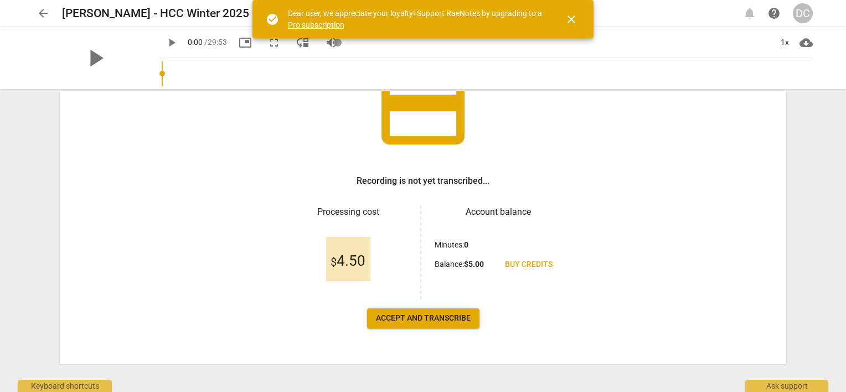
scroll to position [107, 0]
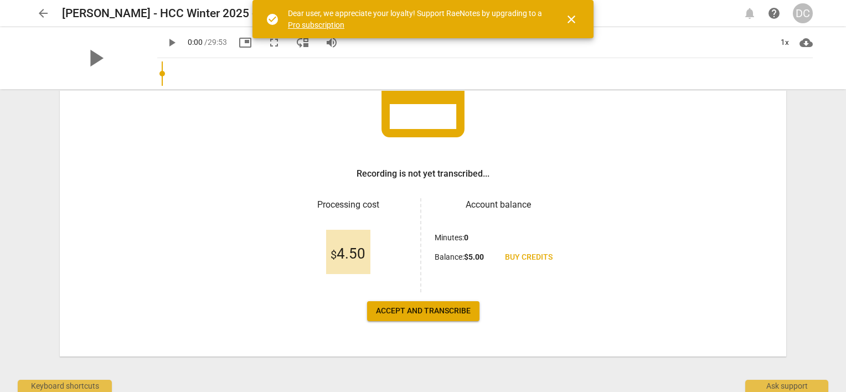
click at [573, 17] on span "close" at bounding box center [571, 19] width 13 height 13
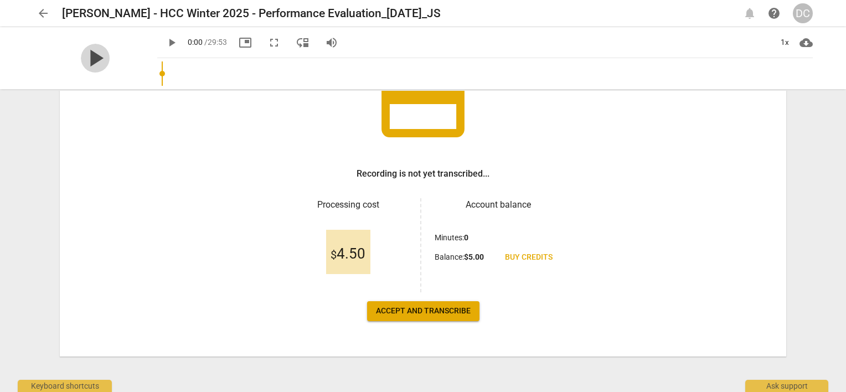
click at [86, 59] on span "play_arrow" at bounding box center [95, 58] width 29 height 29
click at [165, 39] on span "pause" at bounding box center [171, 42] width 13 height 13
click at [410, 308] on span "Accept and transcribe" at bounding box center [423, 311] width 95 height 11
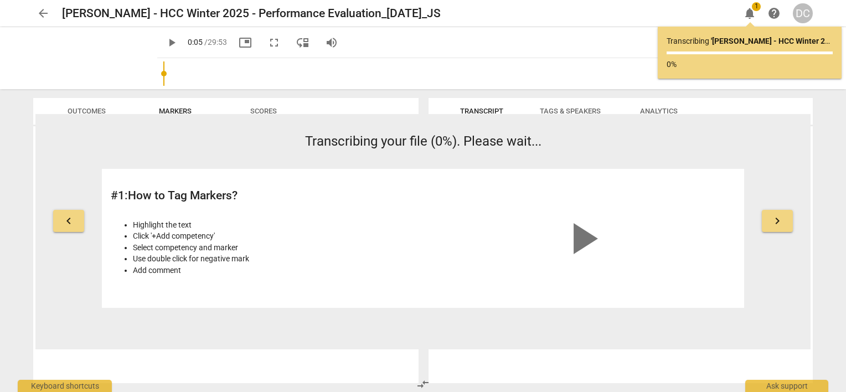
click at [165, 43] on span "play_arrow" at bounding box center [171, 42] width 13 height 13
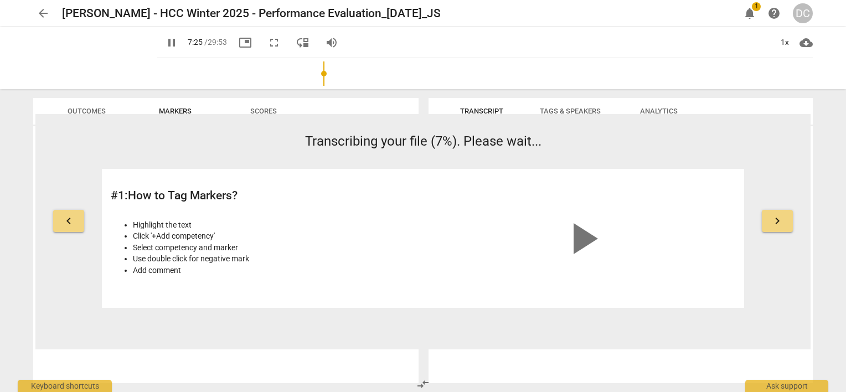
drag, startPoint x: 149, startPoint y: 74, endPoint x: 322, endPoint y: 82, distance: 172.9
click at [322, 82] on input "range" at bounding box center [487, 73] width 651 height 35
click at [165, 40] on span "pause" at bounding box center [171, 42] width 13 height 13
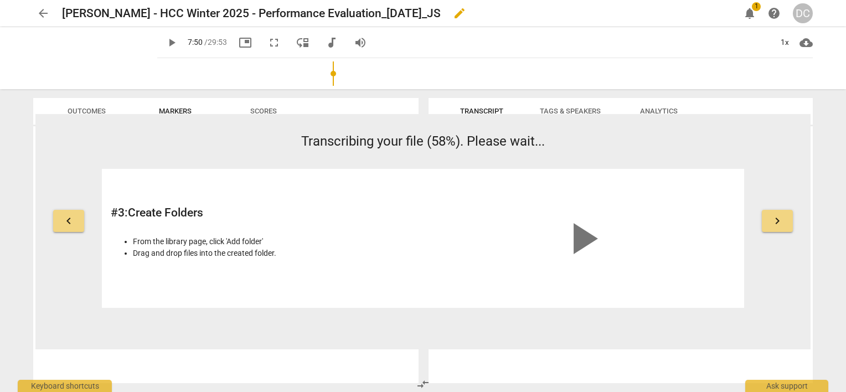
type input "471"
